Goal: Information Seeking & Learning: Check status

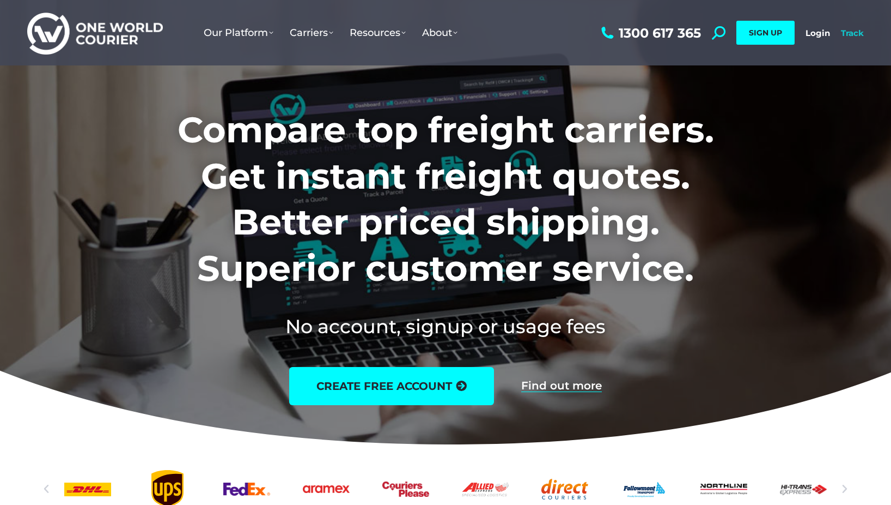
click at [855, 33] on link "Track" at bounding box center [852, 33] width 23 height 10
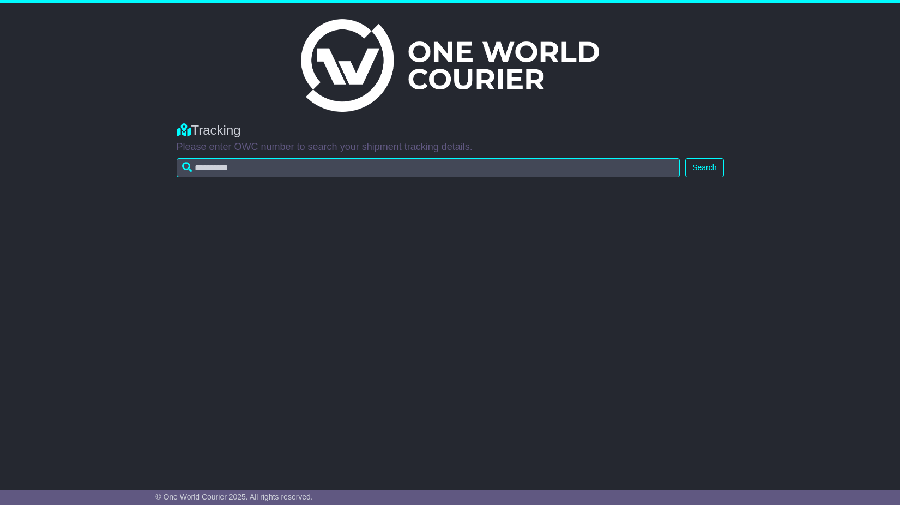
click at [308, 92] on img at bounding box center [449, 65] width 297 height 93
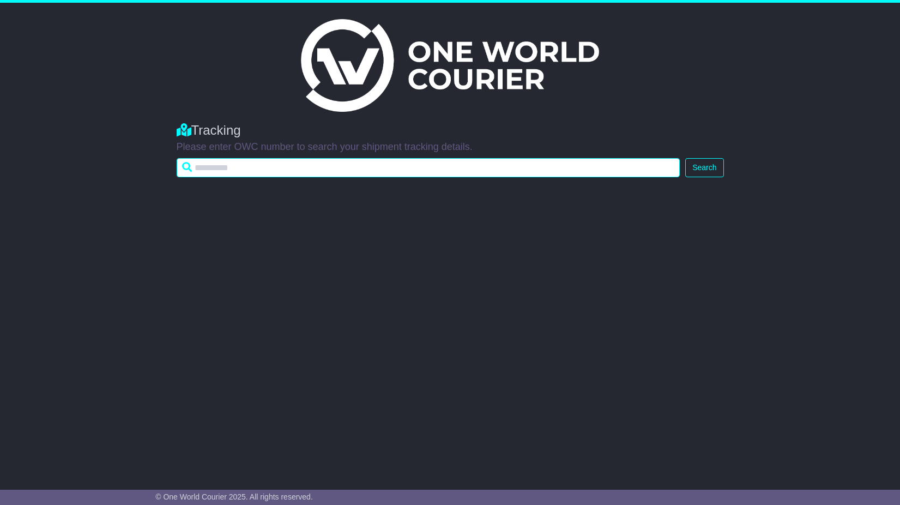
click at [294, 170] on input "text" at bounding box center [428, 167] width 503 height 19
paste input "**********"
type input "**********"
click at [685, 158] on button "Search" at bounding box center [704, 167] width 38 height 19
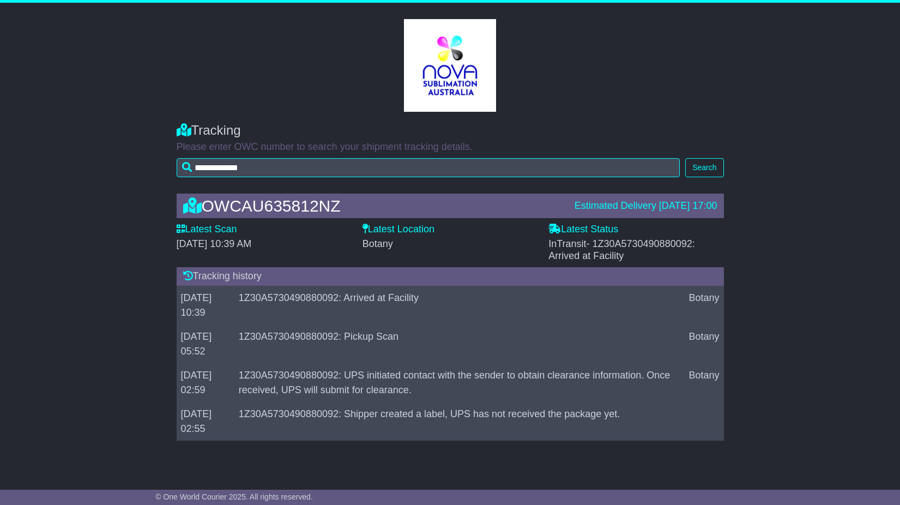
drag, startPoint x: 620, startPoint y: 174, endPoint x: 582, endPoint y: 163, distance: 39.1
click at [582, 238] on div "InTransit - 1Z30A5730490880092: Arrived at Facility" at bounding box center [635, 249] width 175 height 23
drag, startPoint x: 582, startPoint y: 163, endPoint x: 666, endPoint y: 163, distance: 83.4
click at [666, 238] on span "- 1Z30A5730490880092: Arrived at Facility" at bounding box center [621, 249] width 147 height 23
drag, startPoint x: 694, startPoint y: 161, endPoint x: 593, endPoint y: 162, distance: 100.8
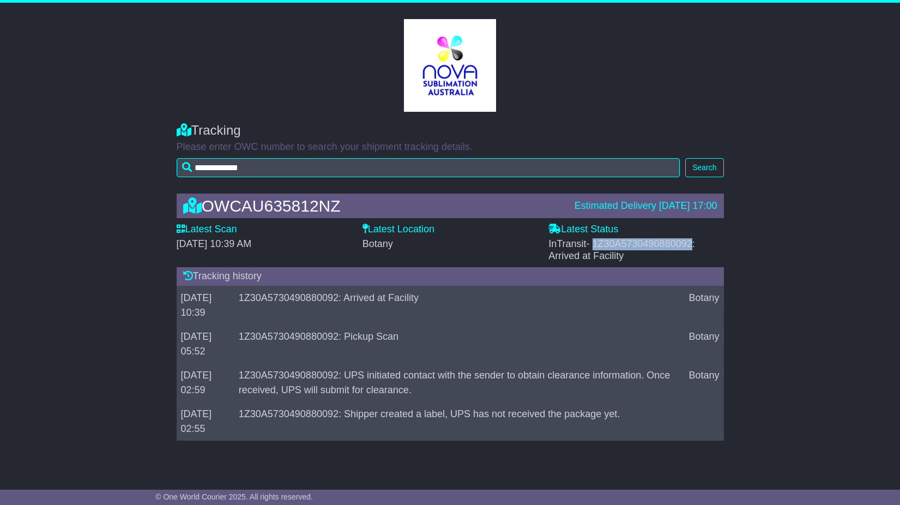
click at [593, 238] on span "- 1Z30A5730490880092: Arrived at Facility" at bounding box center [621, 249] width 147 height 23
copy span "1Z30A5730490880092"
